Goal: Information Seeking & Learning: Learn about a topic

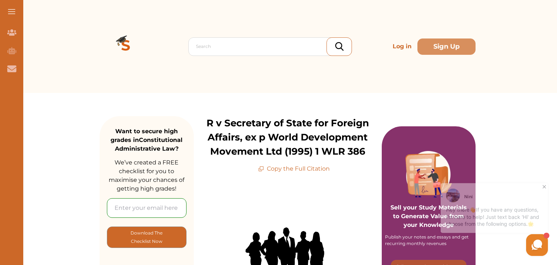
click at [544, 183] on icon at bounding box center [543, 184] width 7 height 7
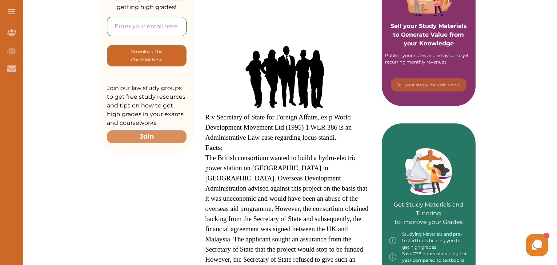
scroll to position [158, 0]
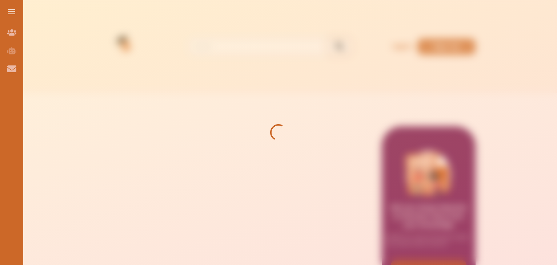
click at [312, 39] on div at bounding box center [278, 132] width 557 height 265
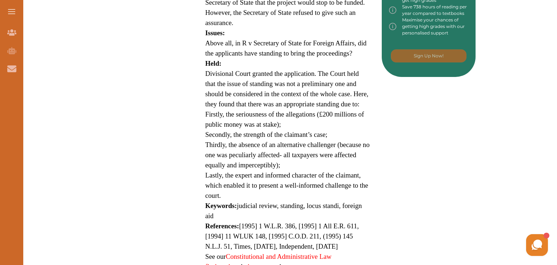
scroll to position [428, 0]
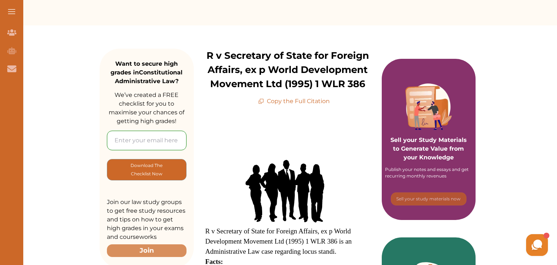
scroll to position [70, 0]
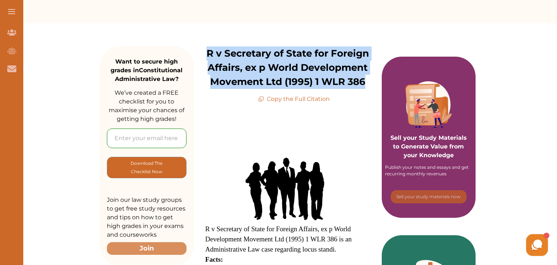
drag, startPoint x: 208, startPoint y: 55, endPoint x: 368, endPoint y: 78, distance: 162.3
click at [368, 78] on p "R v Secretary of State for Foreign Affairs, ex p World Development Movement Ltd…" at bounding box center [288, 68] width 188 height 43
copy p "R v Secretary of State for Foreign Affairs, ex p World Development Movement Ltd…"
